Goal: Task Accomplishment & Management: Use online tool/utility

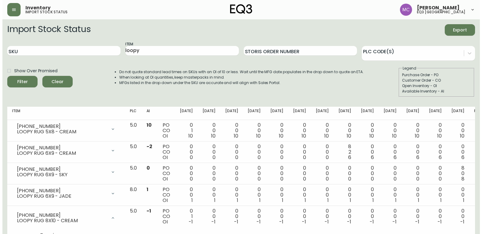
scroll to position [93, 0]
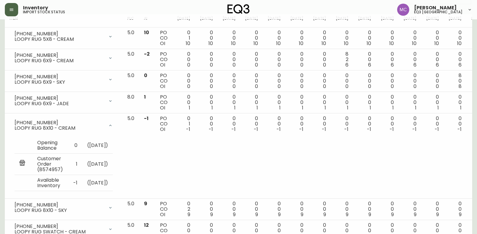
click at [15, 8] on button "button" at bounding box center [11, 9] width 13 height 13
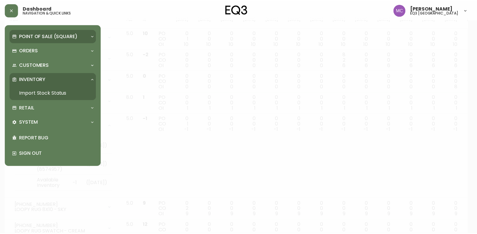
scroll to position [93, 0]
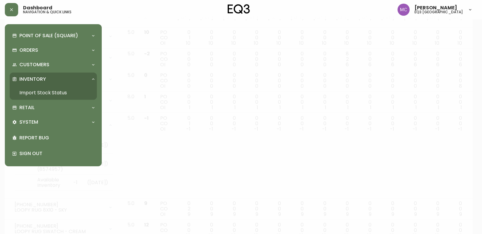
drag, startPoint x: 33, startPoint y: 91, endPoint x: 43, endPoint y: 85, distance: 12.0
click at [33, 91] on link "Import Stock Status" at bounding box center [53, 93] width 87 height 14
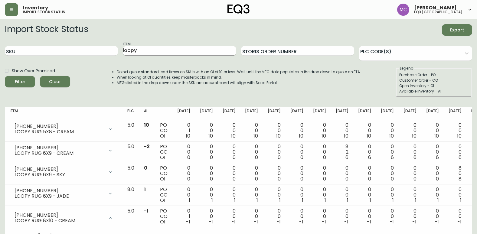
click at [155, 52] on input "loopy" at bounding box center [179, 51] width 113 height 10
type input "l"
click at [70, 50] on input "SKU" at bounding box center [61, 51] width 113 height 10
paste input "[PHONE_NUMBER]"
type input "[PHONE_NUMBER]"
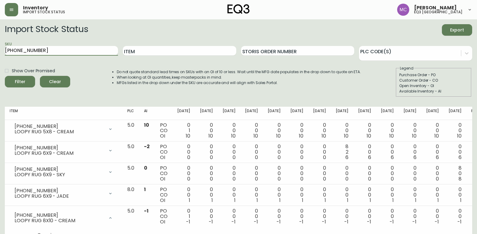
click at [5, 76] on button "Filter" at bounding box center [20, 81] width 30 height 11
